Goal: Use online tool/utility: Utilize a website feature to perform a specific function

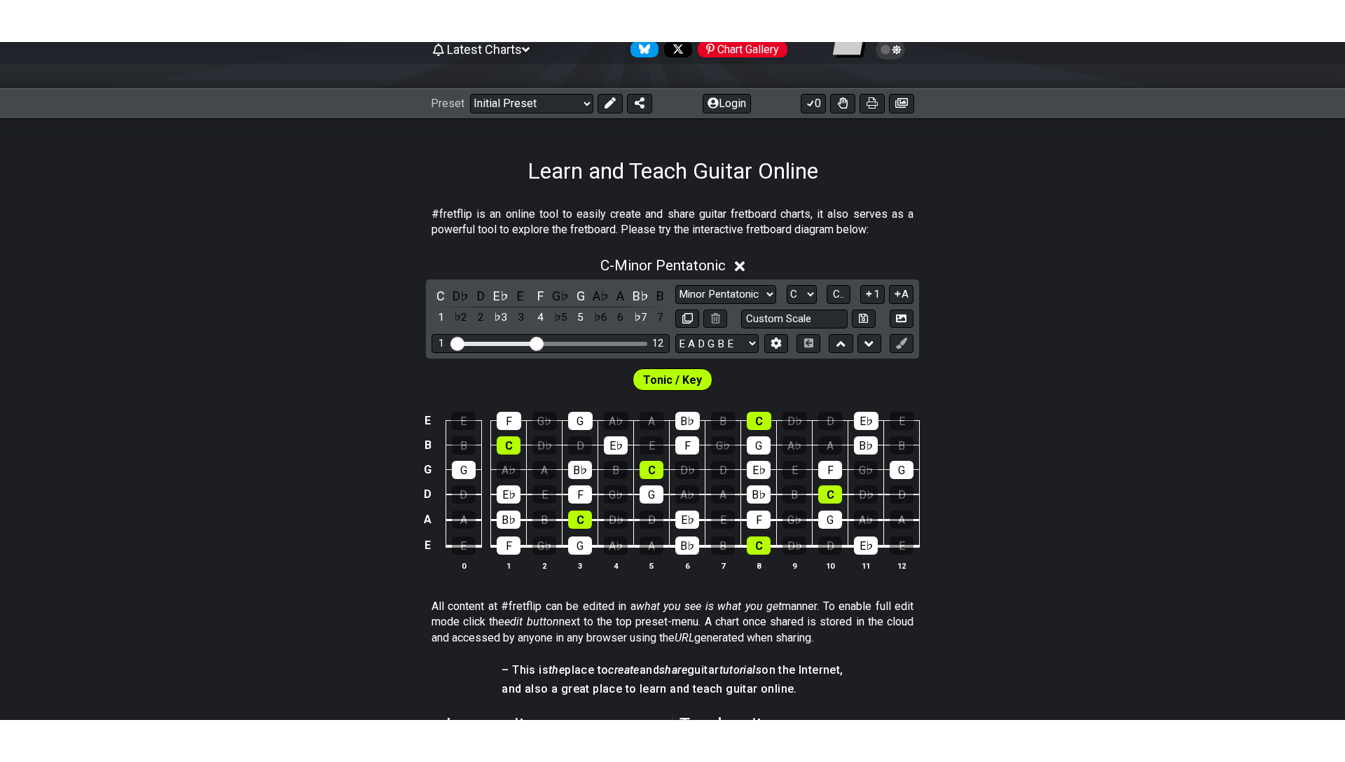
scroll to position [165, 0]
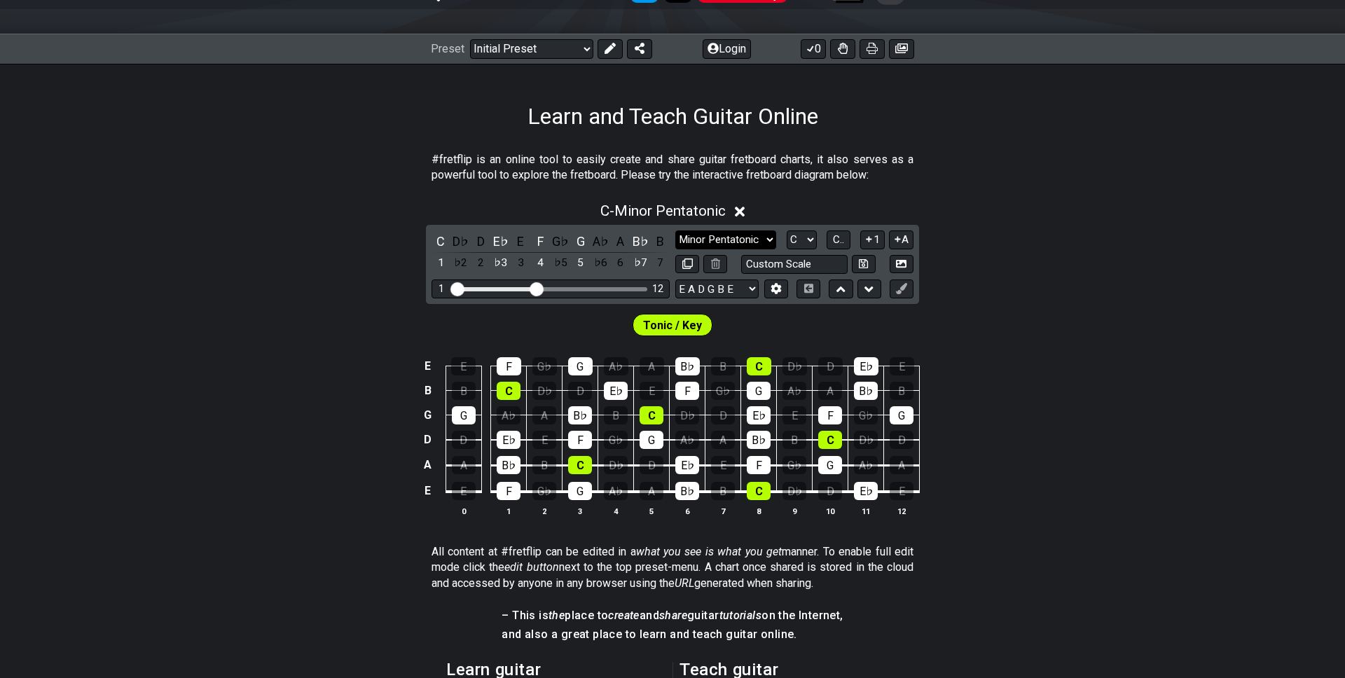
click at [735, 235] on select "Minor Pentatonic Click to edit Minor Pentatonic Major Pentatonic Minor Blues Ma…" at bounding box center [725, 239] width 101 height 19
click at [759, 231] on select "Minor Pentatonic Click to edit Minor Pentatonic Major Pentatonic Minor Blues Ma…" at bounding box center [725, 239] width 101 height 19
click at [675, 230] on select "Minor Pentatonic Click to edit Minor Pentatonic Major Pentatonic Minor Blues Ma…" at bounding box center [725, 239] width 101 height 19
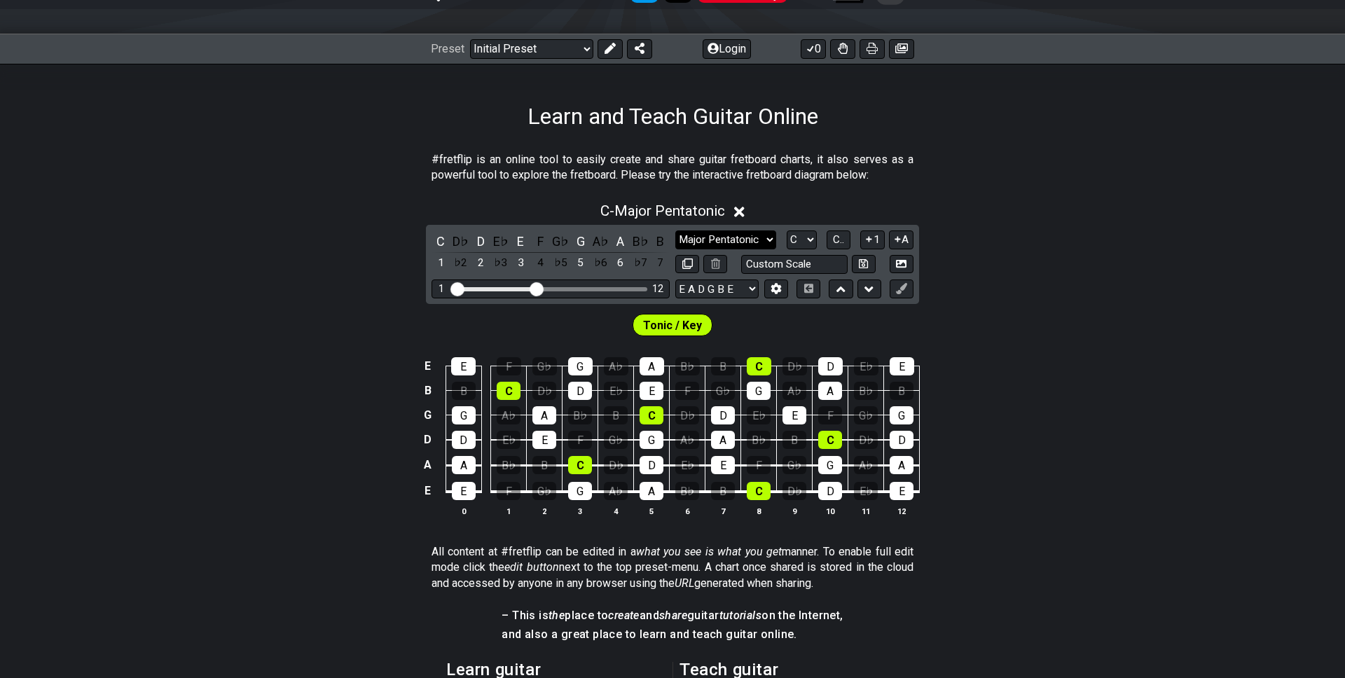
click at [758, 240] on select "Minor Pentatonic Click to edit Minor Pentatonic Major Pentatonic Minor Blues Ma…" at bounding box center [725, 239] width 101 height 19
select select "Minor Pentatonic"
click at [675, 230] on select "Minor Pentatonic Click to edit Minor Pentatonic Major Pentatonic Minor Blues Ma…" at bounding box center [725, 239] width 101 height 19
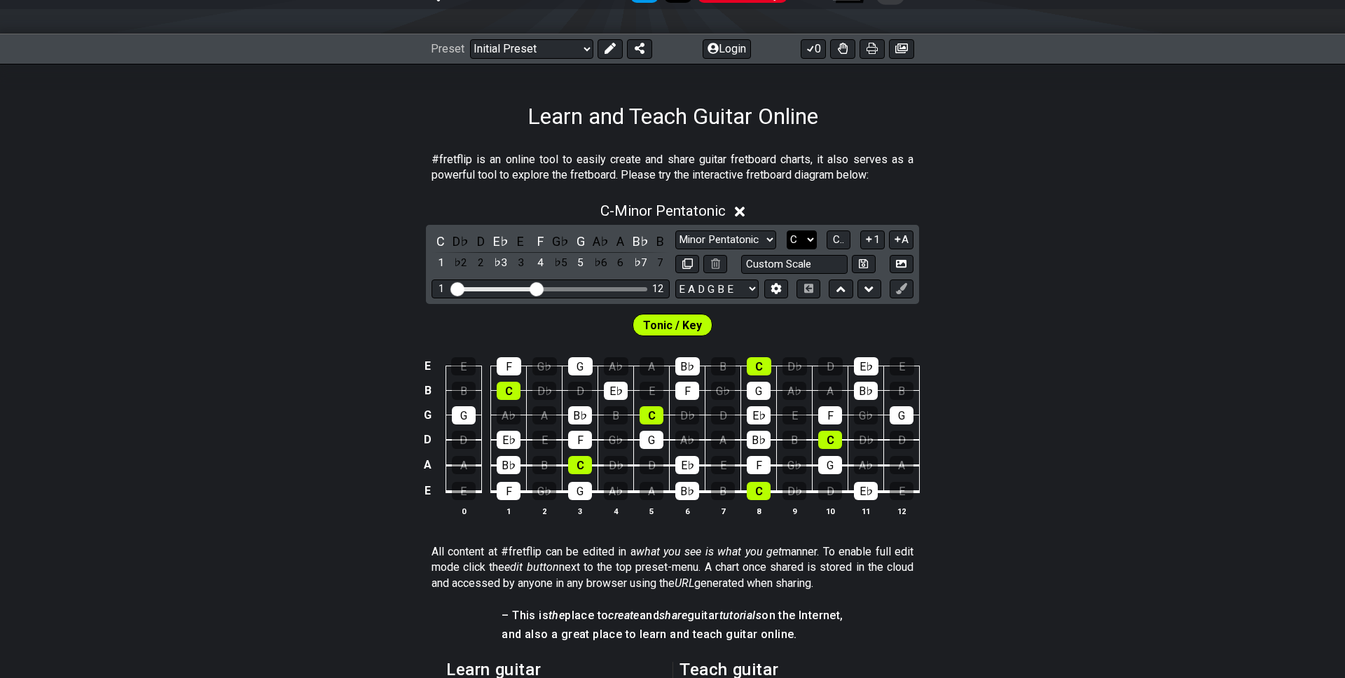
click at [804, 240] on select "A♭ A A♯ B♭ B C C♯ D♭ D D♯ E♭ E F F♯ G♭ G G♯" at bounding box center [801, 239] width 30 height 19
select select "A"
click at [786, 230] on select "A♭ A A♯ B♭ B C C♯ D♭ D D♯ E♭ E F F♯ G♭ G G♯" at bounding box center [801, 239] width 30 height 19
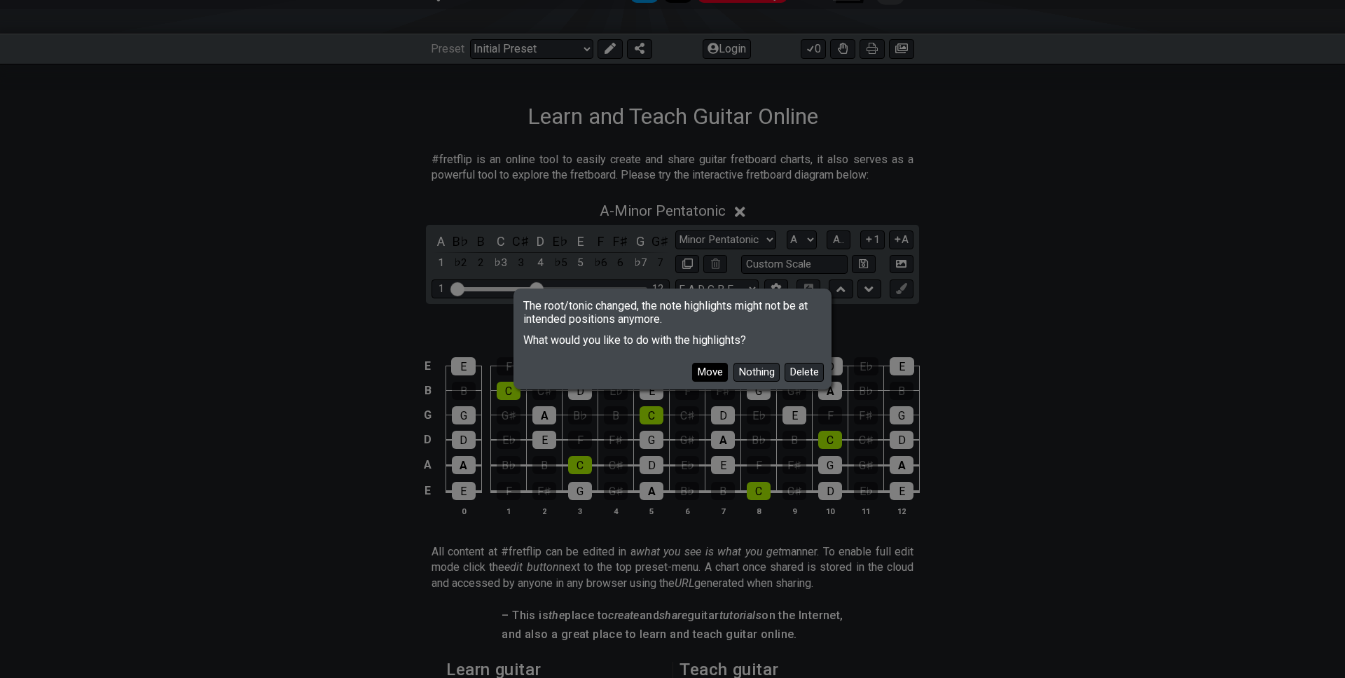
click at [718, 373] on button "Move" at bounding box center [710, 372] width 36 height 19
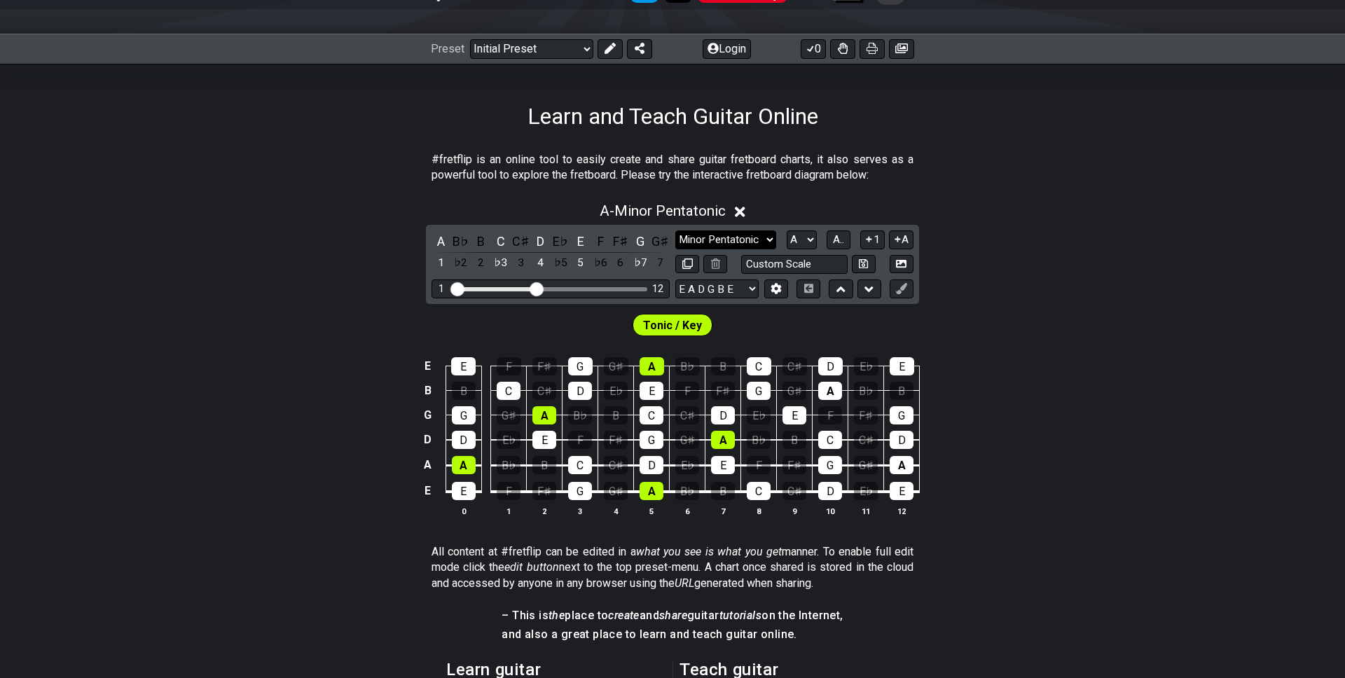
click at [745, 235] on select "Minor Pentatonic Click to edit Minor Pentatonic Major Pentatonic Minor Blues Ma…" at bounding box center [725, 239] width 101 height 19
click at [675, 230] on select "Minor Pentatonic Click to edit Minor Pentatonic Major Pentatonic Minor Blues Ma…" at bounding box center [725, 239] width 101 height 19
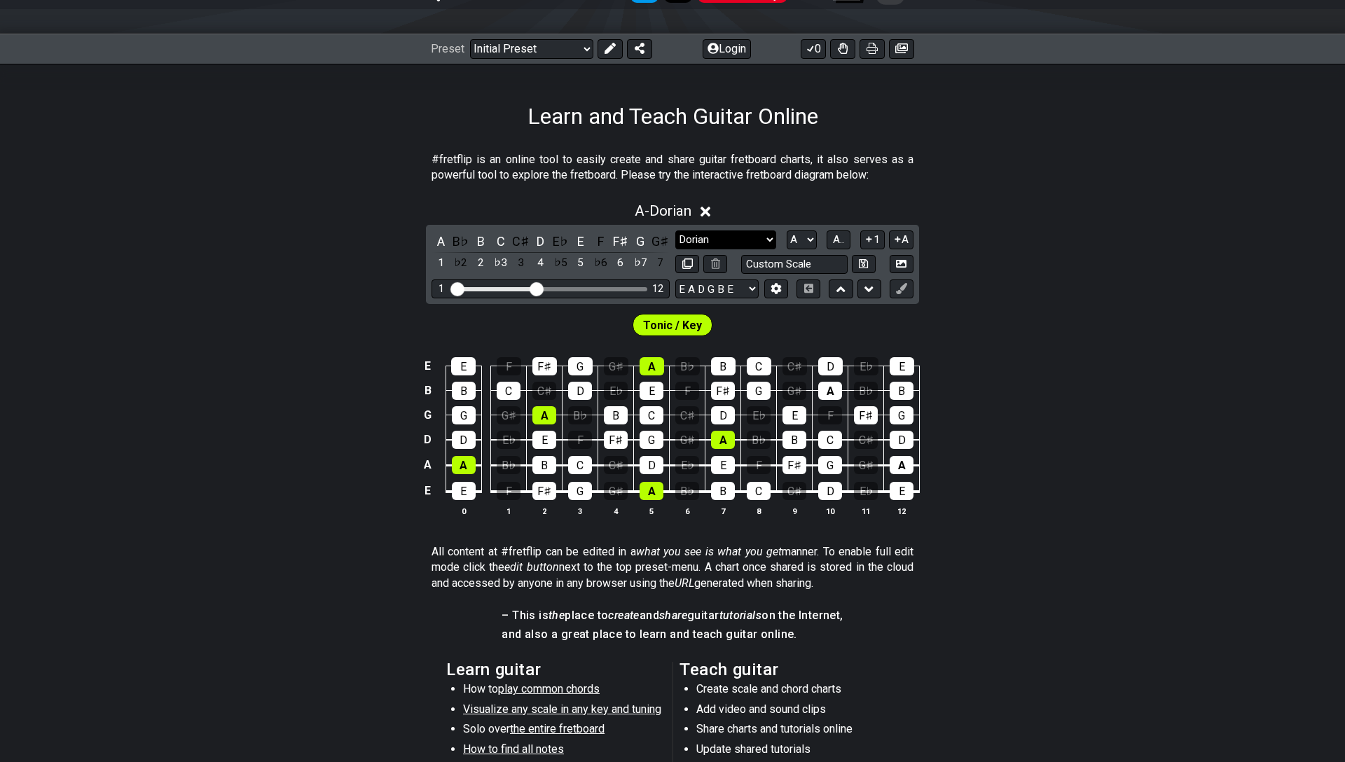
click at [732, 237] on select "Minor Pentatonic Click to edit Minor Pentatonic Major Pentatonic Minor Blues Ma…" at bounding box center [725, 239] width 101 height 19
select select "Minor / Aeolian"
click at [675, 230] on select "Minor Pentatonic Click to edit Minor Pentatonic Major Pentatonic Minor Blues Ma…" at bounding box center [725, 239] width 101 height 19
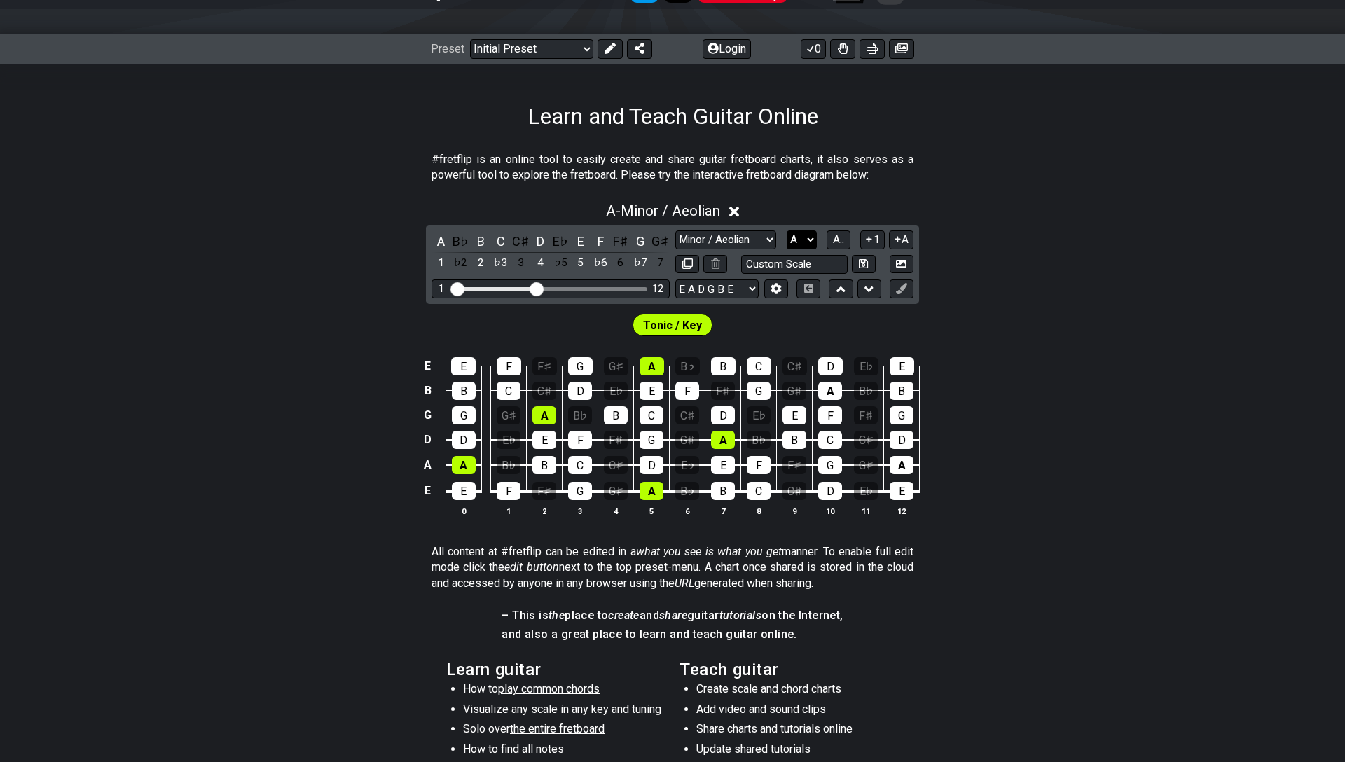
click at [806, 235] on select "A♭ A A♯ B♭ B C C♯ D♭ D D♯ E♭ E F F♯ G♭ G G♯" at bounding box center [801, 239] width 30 height 19
select select "D"
click at [786, 230] on select "A♭ A A♯ B♭ B C C♯ D♭ D D♯ E♭ E F F♯ G♭ G G♯" at bounding box center [801, 239] width 30 height 19
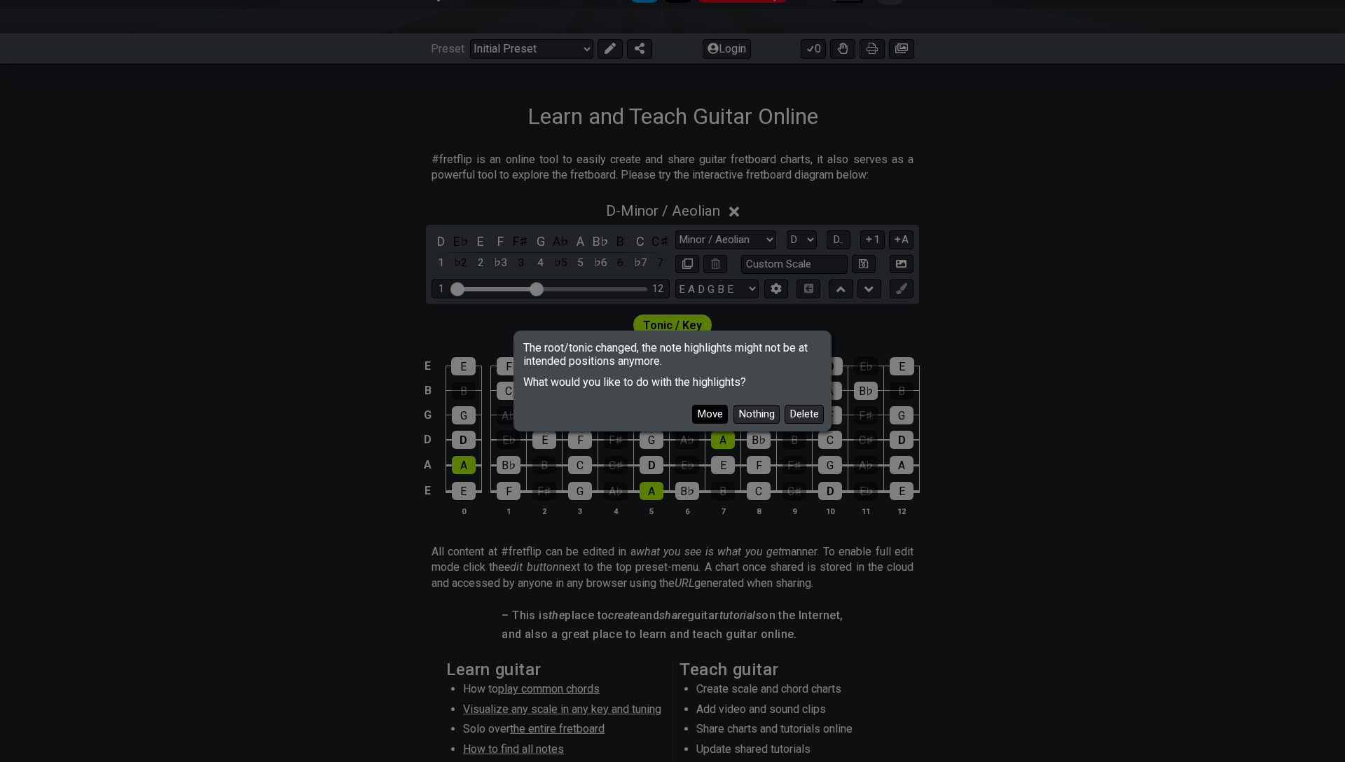
click at [707, 415] on button "Move" at bounding box center [710, 414] width 36 height 19
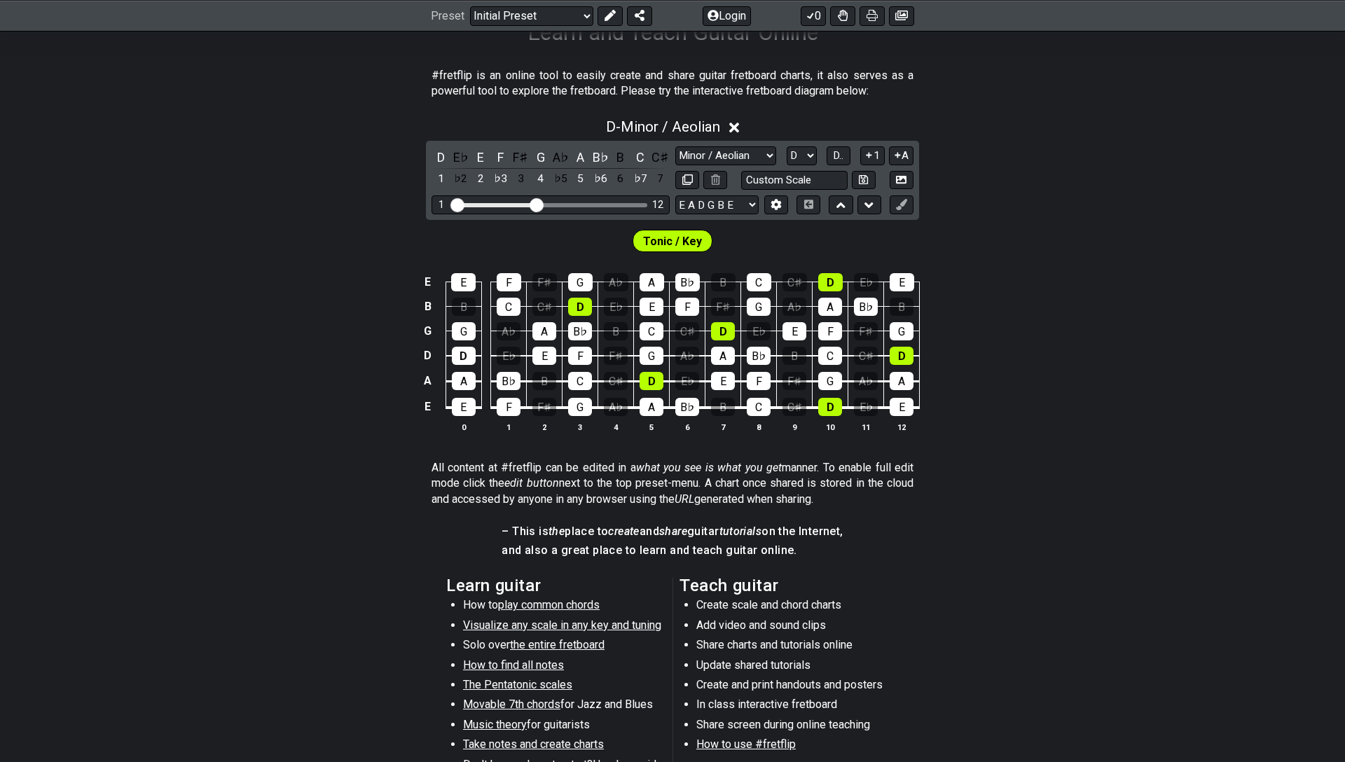
scroll to position [259, 0]
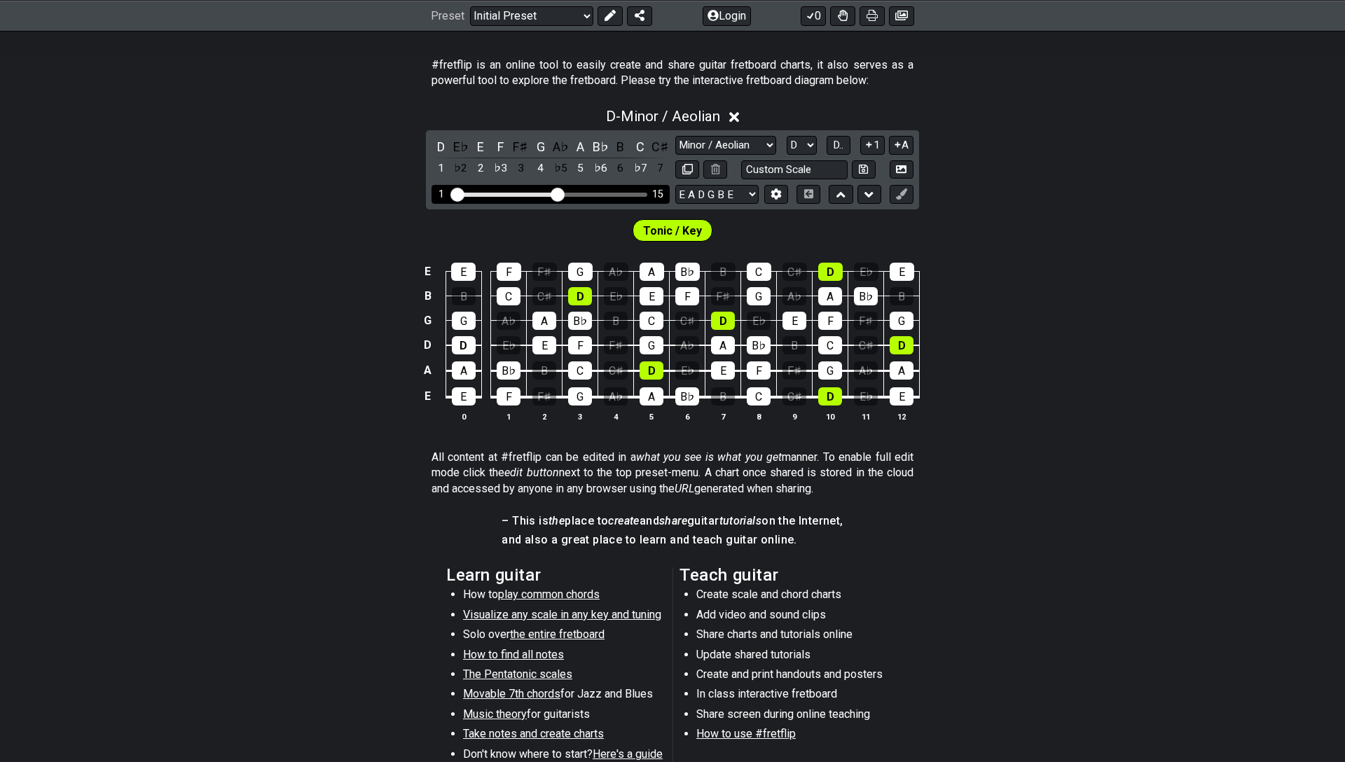
drag, startPoint x: 537, startPoint y: 193, endPoint x: 556, endPoint y: 193, distance: 18.9
click at [556, 193] on input "Visible fret range" at bounding box center [550, 193] width 199 height 0
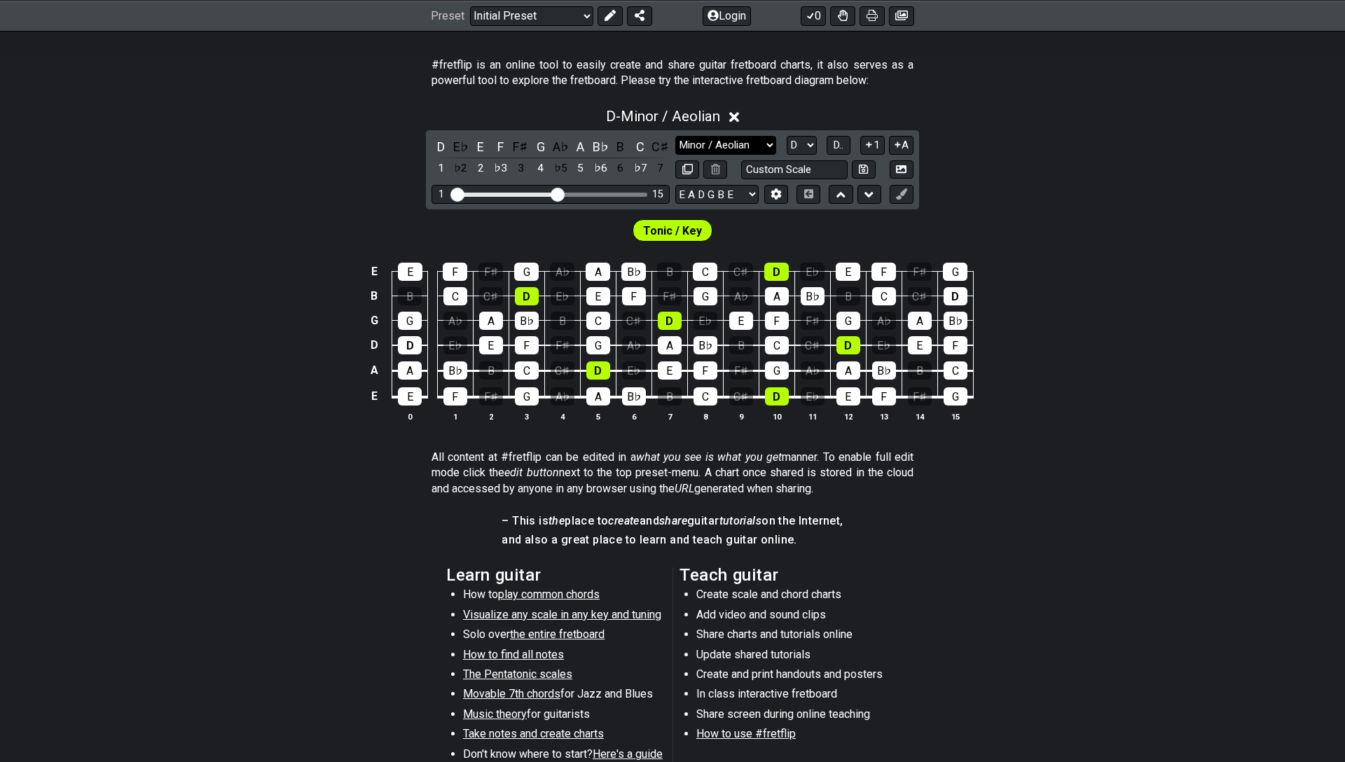
click at [768, 146] on select "Minor Pentatonic Click to edit Minor Pentatonic Major Pentatonic Minor Blues Ma…" at bounding box center [725, 145] width 101 height 19
drag, startPoint x: 560, startPoint y: 194, endPoint x: 575, endPoint y: 194, distance: 15.4
click at [575, 193] on input "Visible fret range" at bounding box center [550, 193] width 199 height 0
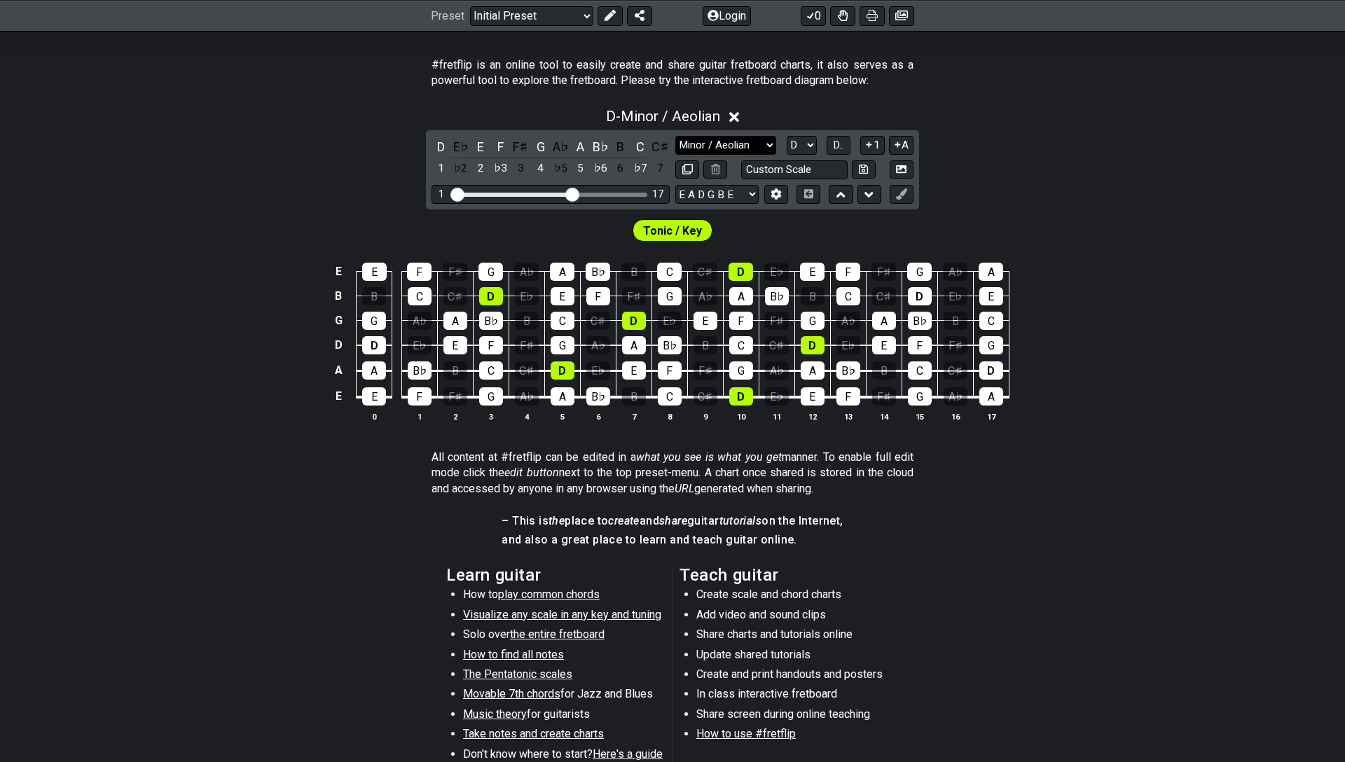
click at [756, 147] on select "Minor Pentatonic Click to edit Minor Pentatonic Major Pentatonic Minor Blues Ma…" at bounding box center [725, 145] width 101 height 19
select select "Major / [PERSON_NAME]"
click at [675, 136] on select "Minor Pentatonic Click to edit Minor Pentatonic Major Pentatonic Minor Blues Ma…" at bounding box center [725, 145] width 101 height 19
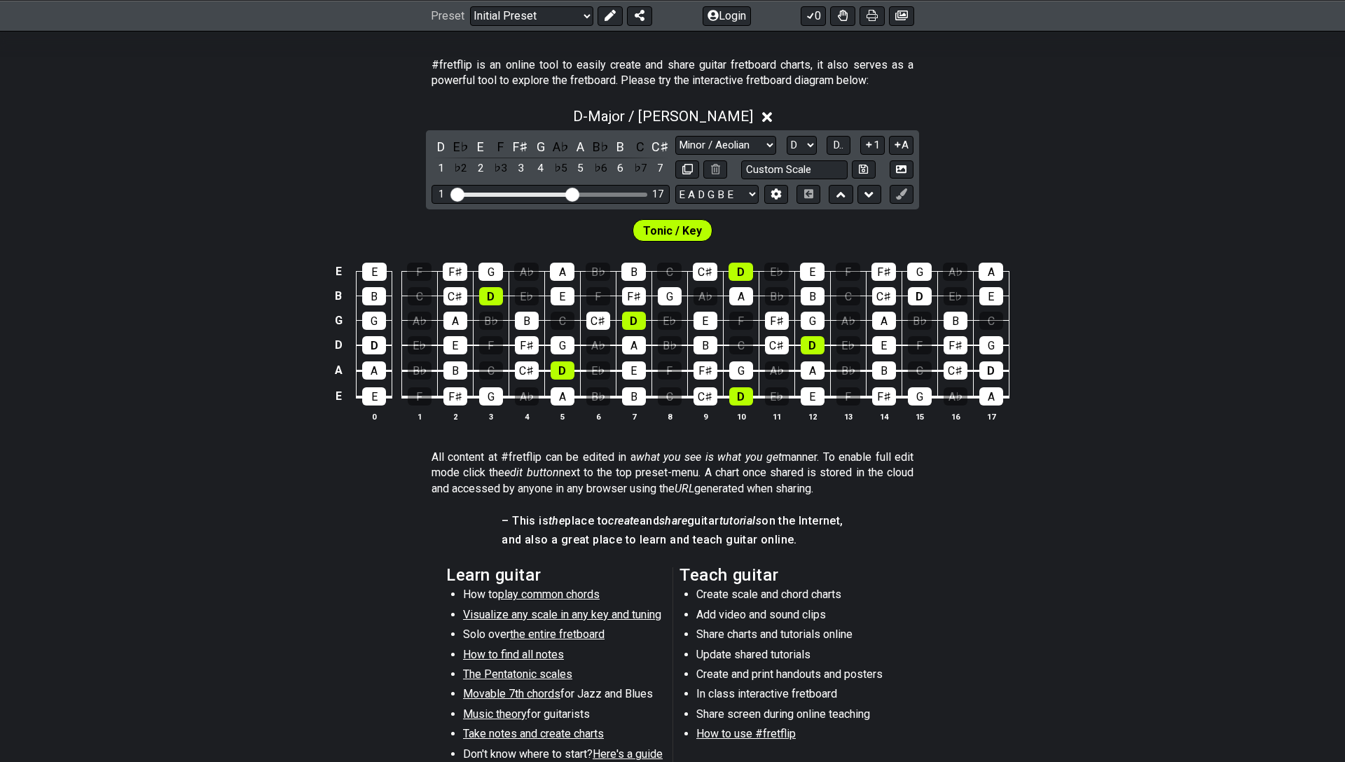
click at [686, 225] on span "Tonic / Key" at bounding box center [672, 231] width 59 height 20
click at [669, 233] on span "Tonic / Key" at bounding box center [672, 231] width 59 height 20
click at [726, 146] on select "Minor Pentatonic Click to edit Minor Pentatonic Major Pentatonic Minor Blues Ma…" at bounding box center [725, 145] width 101 height 19
click at [806, 153] on select "A♭ A A♯ B♭ B C C♯ D♭ D D♯ E♭ E F F♯ G♭ G G♯" at bounding box center [801, 145] width 30 height 19
click at [786, 136] on select "A♭ A A♯ B♭ B C C♯ D♭ D D♯ E♭ E F F♯ G♭ G G♯" at bounding box center [801, 145] width 30 height 19
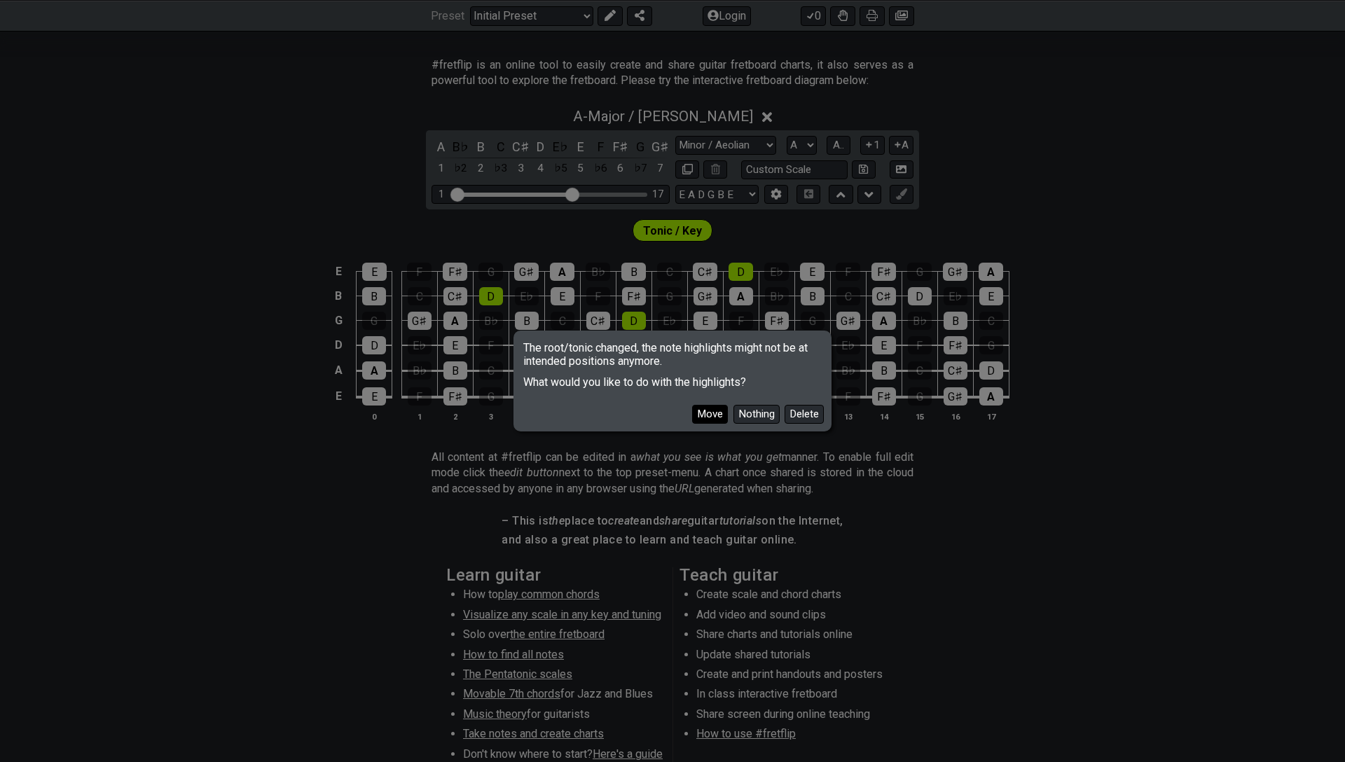
click at [717, 413] on button "Move" at bounding box center [710, 414] width 36 height 19
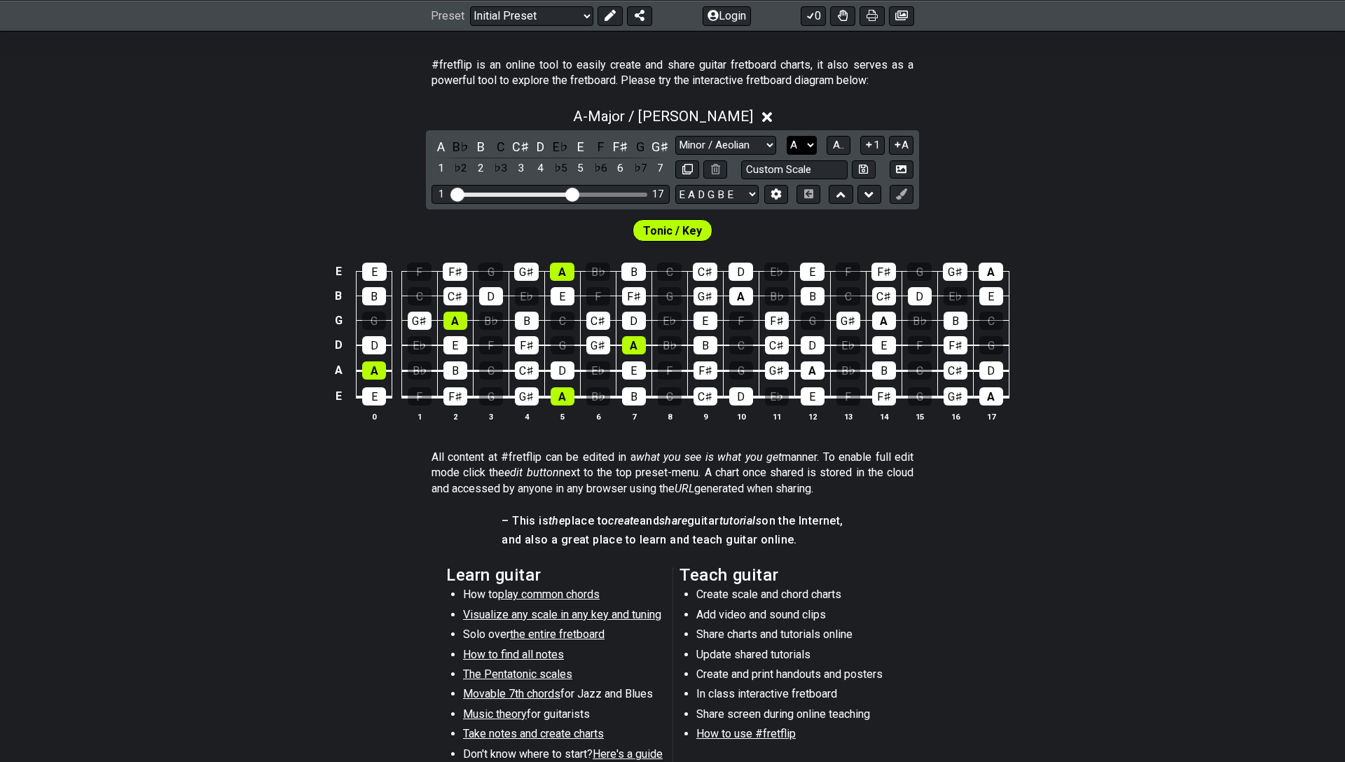
click at [806, 148] on select "A♭ A A♯ B♭ B C C♯ D♭ D D♯ E♭ E F F♯ G♭ G G♯" at bounding box center [801, 145] width 30 height 19
select select "C"
click at [786, 136] on select "A♭ A A♯ B♭ B C C♯ D♭ D D♯ E♭ E F F♯ G♭ G G♯" at bounding box center [801, 145] width 30 height 19
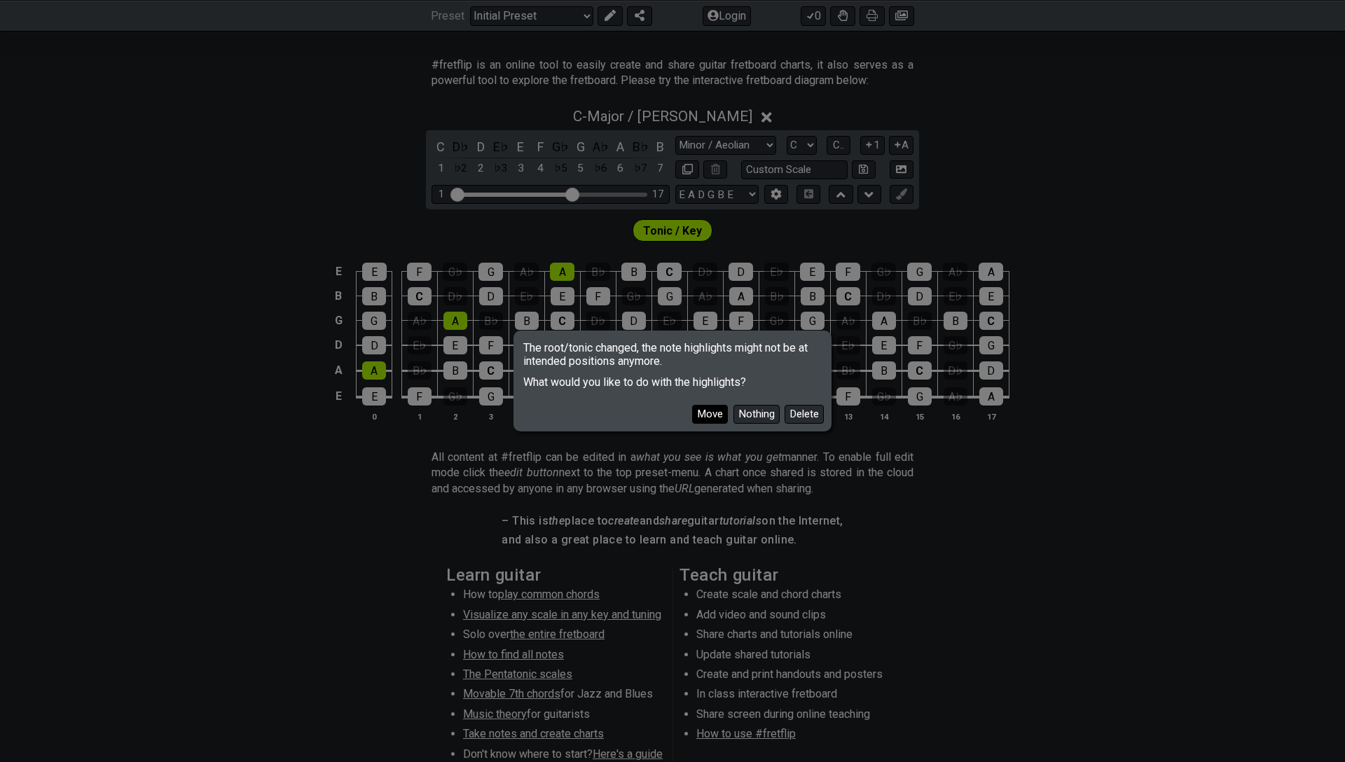
click at [695, 411] on button "Move" at bounding box center [710, 414] width 36 height 19
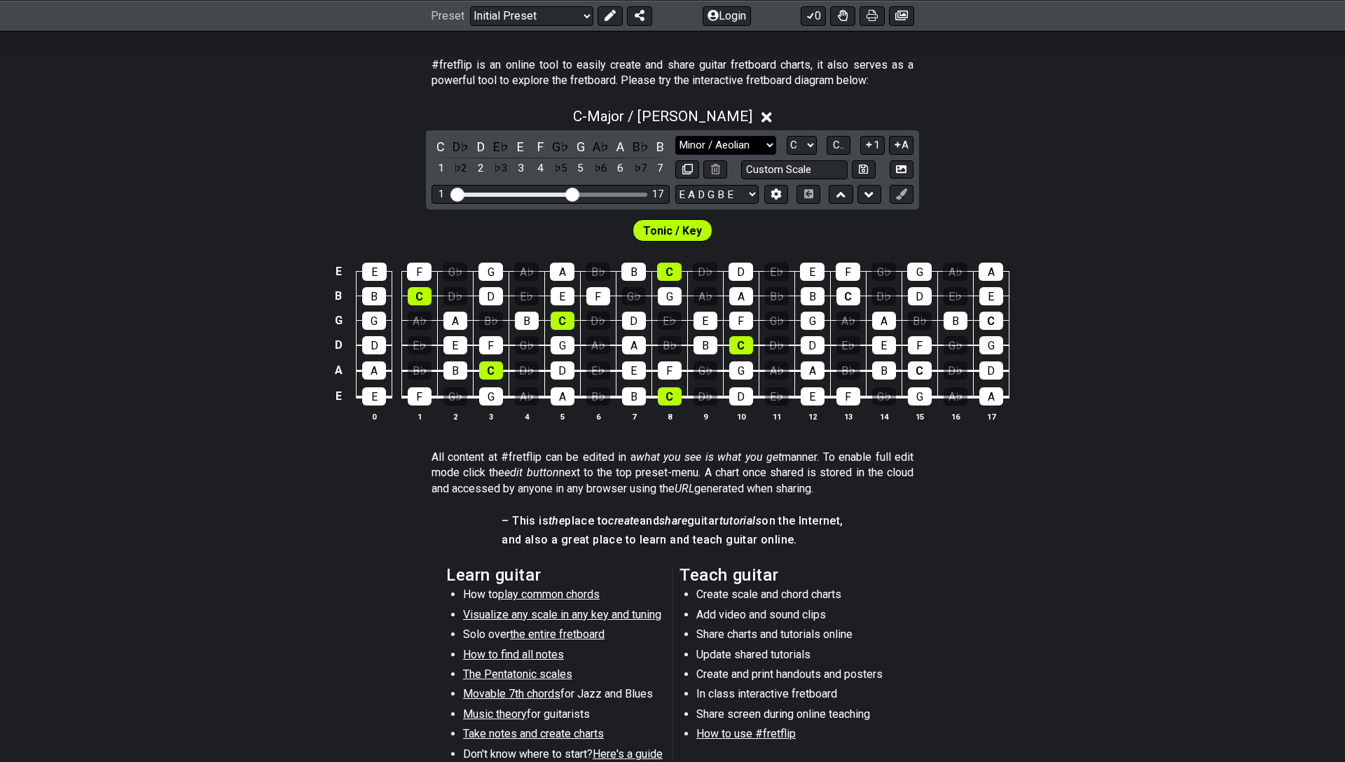
click at [745, 143] on select "Minor Pentatonic Click to edit Minor Pentatonic Major Pentatonic Minor Blues Ma…" at bounding box center [725, 145] width 101 height 19
select select "Minor / Aeolian"
click at [675, 136] on select "Minor Pentatonic Click to edit Minor Pentatonic Major Pentatonic Minor Blues Ma…" at bounding box center [725, 145] width 101 height 19
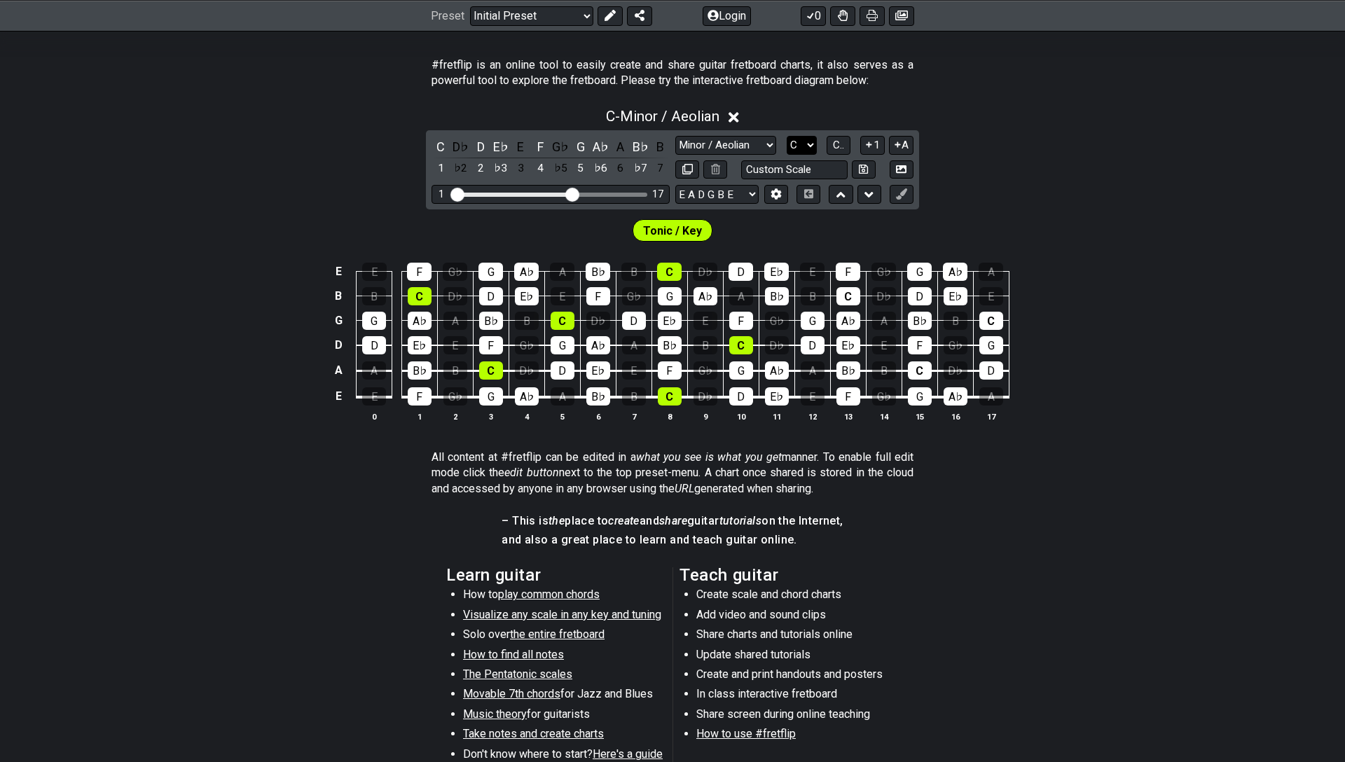
click at [803, 139] on select "A♭ A A♯ B♭ B C C♯ D♭ D D♯ E♭ E F F♯ G♭ G G♯" at bounding box center [801, 145] width 30 height 19
select select "A"
click at [786, 136] on select "A♭ A A♯ B♭ B C C♯ D♭ D D♯ E♭ E F F♯ G♭ G G♯" at bounding box center [801, 145] width 30 height 19
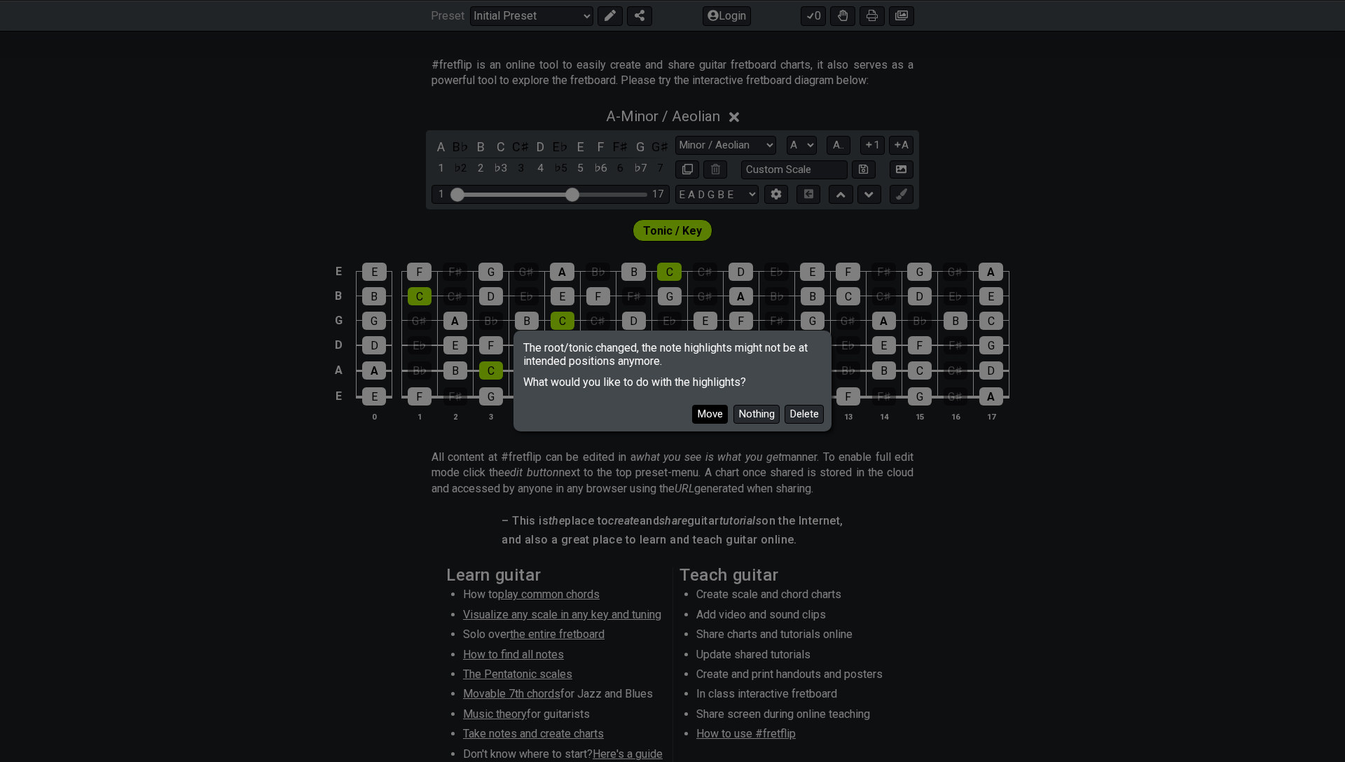
click at [707, 417] on button "Move" at bounding box center [710, 414] width 36 height 19
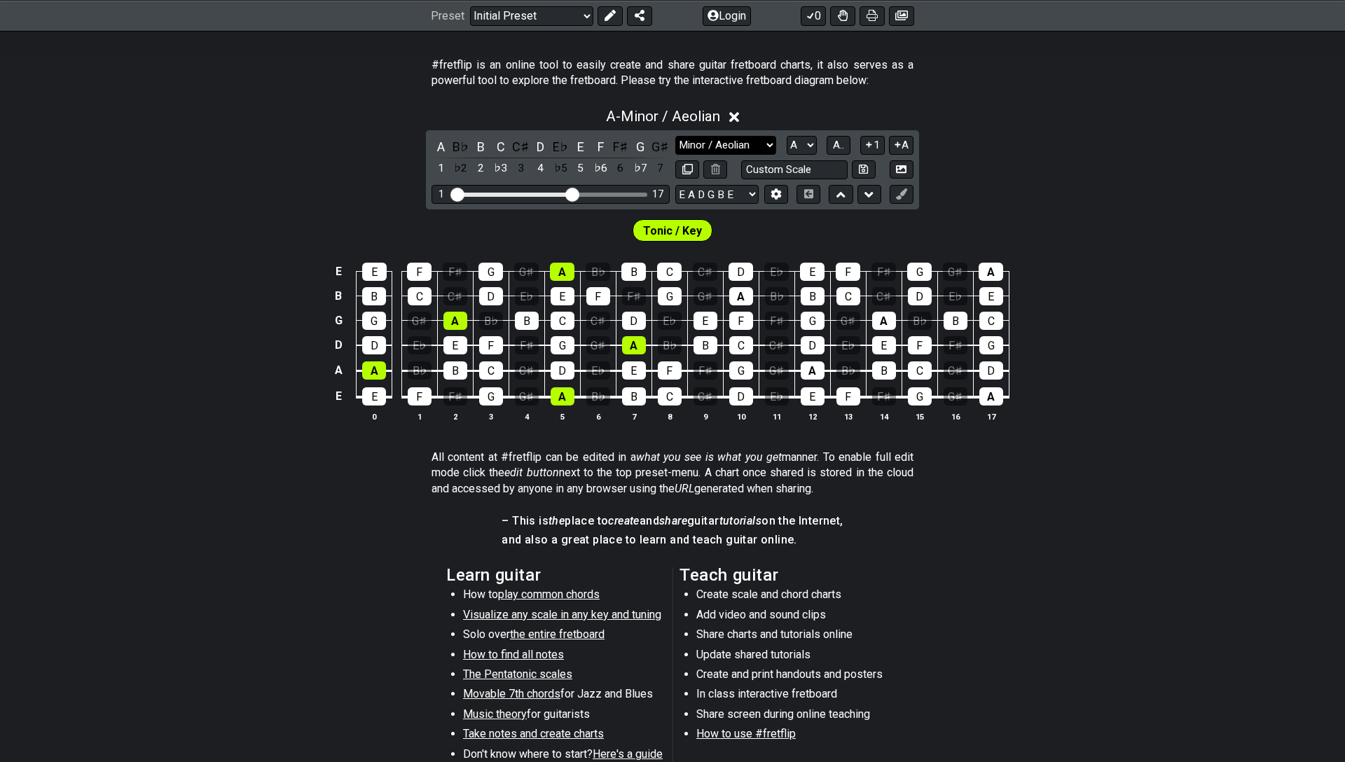
click at [721, 141] on select "Minor Pentatonic Click to edit Minor Pentatonic Major Pentatonic Minor Blues Ma…" at bounding box center [725, 145] width 101 height 19
select select "Minor Pentatonic"
click at [675, 136] on select "Minor Pentatonic Click to edit Minor Pentatonic Major Pentatonic Minor Blues Ma…" at bounding box center [725, 145] width 101 height 19
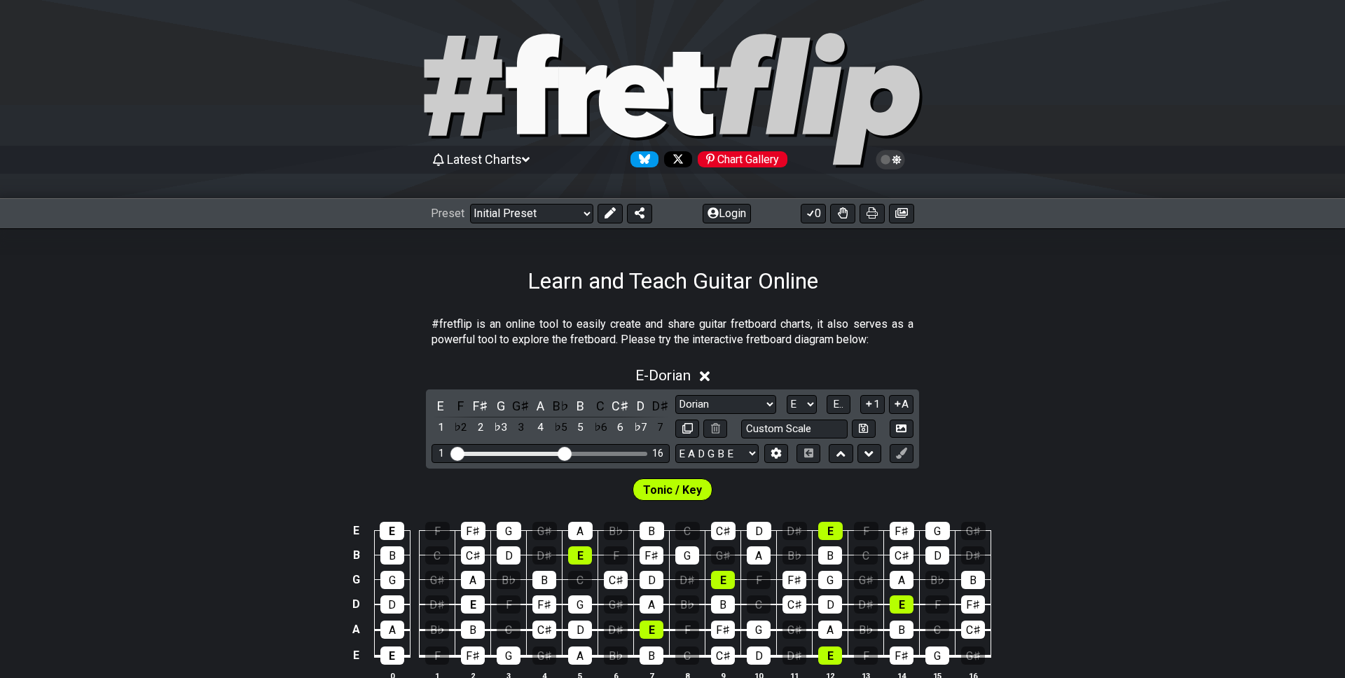
select select "Dorian"
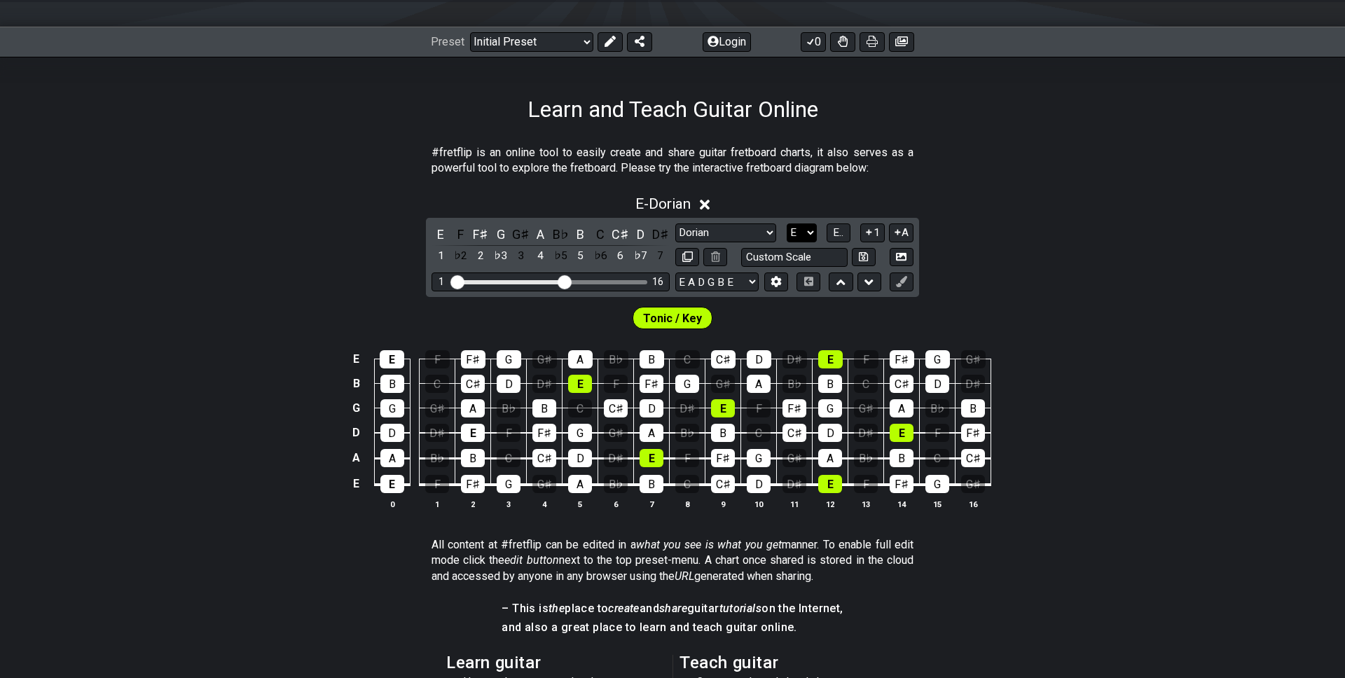
click at [809, 234] on select "A♭ A A♯ B♭ B C C♯ D♭ D D♯ E♭ E F F♯ G♭ G G♯" at bounding box center [801, 232] width 30 height 19
select select "A"
click at [786, 223] on select "A♭ A A♯ B♭ B C C♯ D♭ D D♯ E♭ E F F♯ G♭ G G♯" at bounding box center [801, 232] width 30 height 19
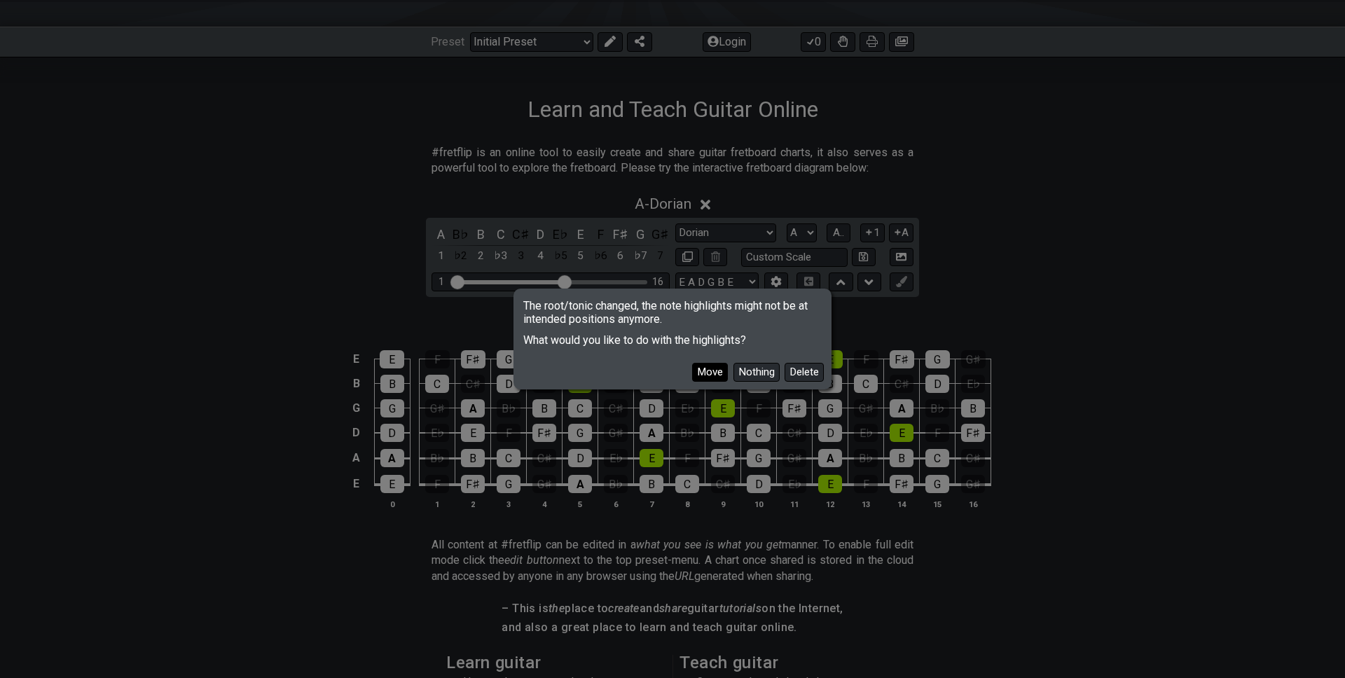
click at [714, 373] on button "Move" at bounding box center [710, 372] width 36 height 19
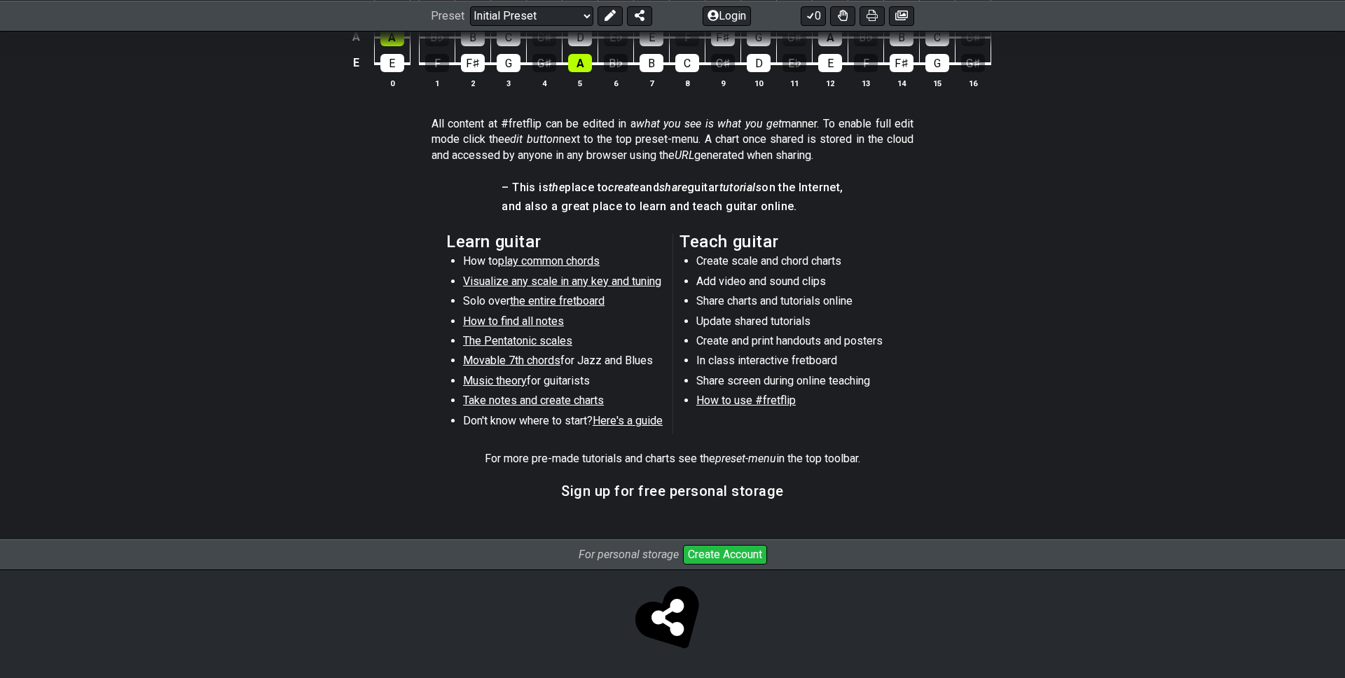
scroll to position [0, 0]
